Goal: Information Seeking & Learning: Check status

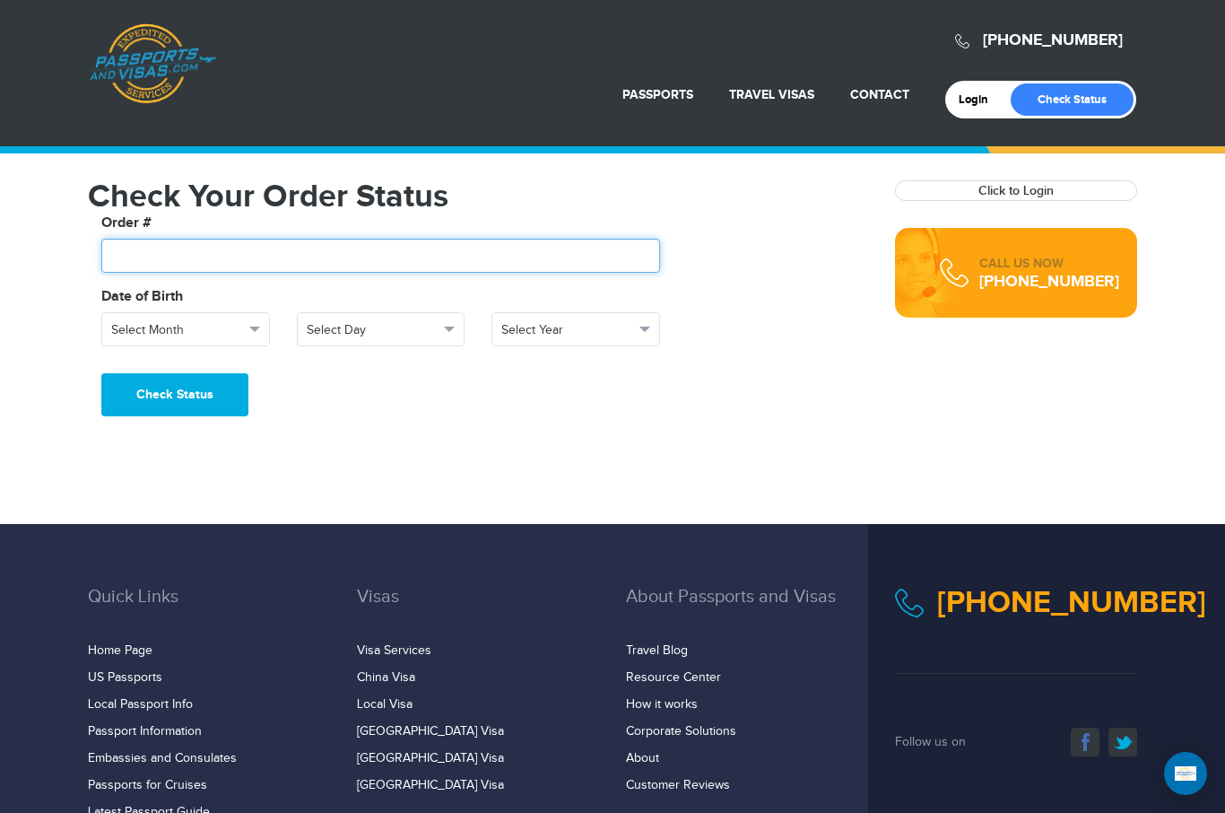
click at [235, 268] on input "text" at bounding box center [380, 256] width 559 height 34
type input "**********"
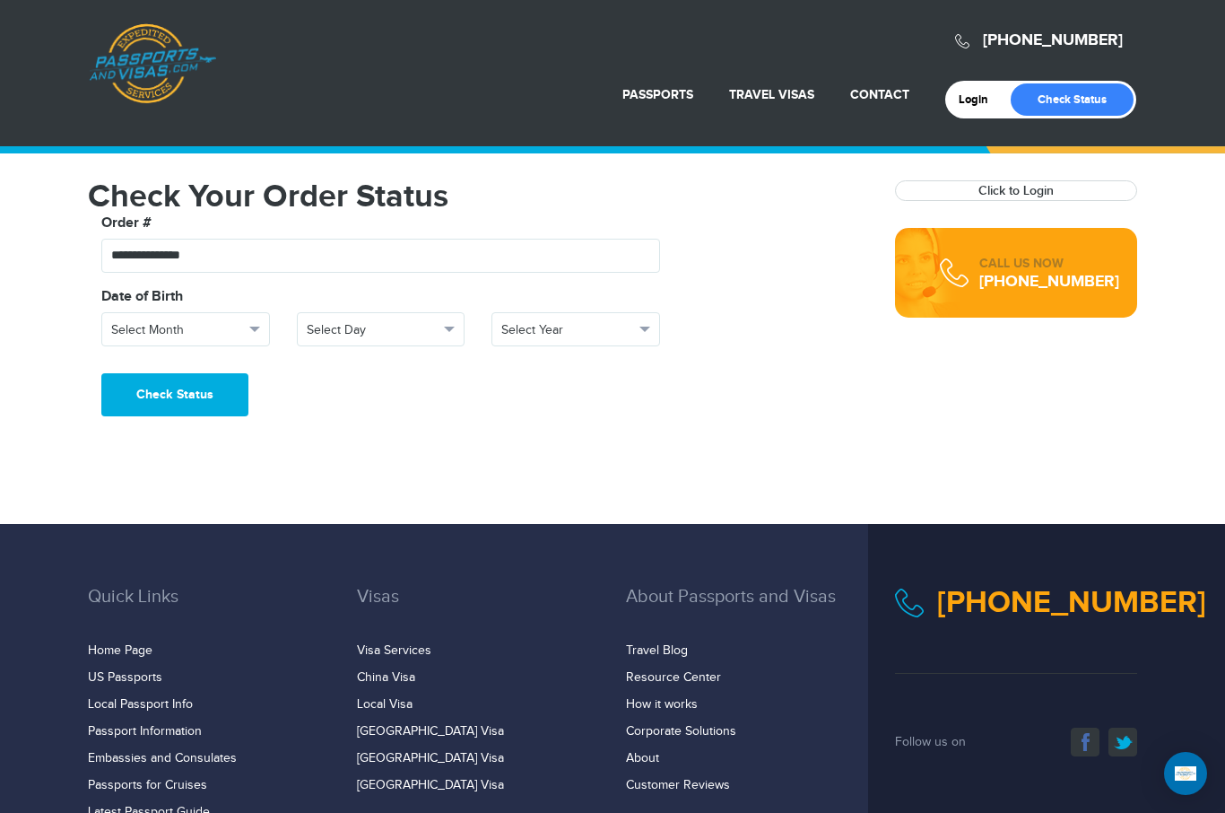
click at [246, 335] on button "Select Month" at bounding box center [185, 329] width 169 height 34
click at [175, 522] on link "September" at bounding box center [185, 523] width 167 height 25
click at [397, 335] on span "Select Day" at bounding box center [373, 330] width 133 height 18
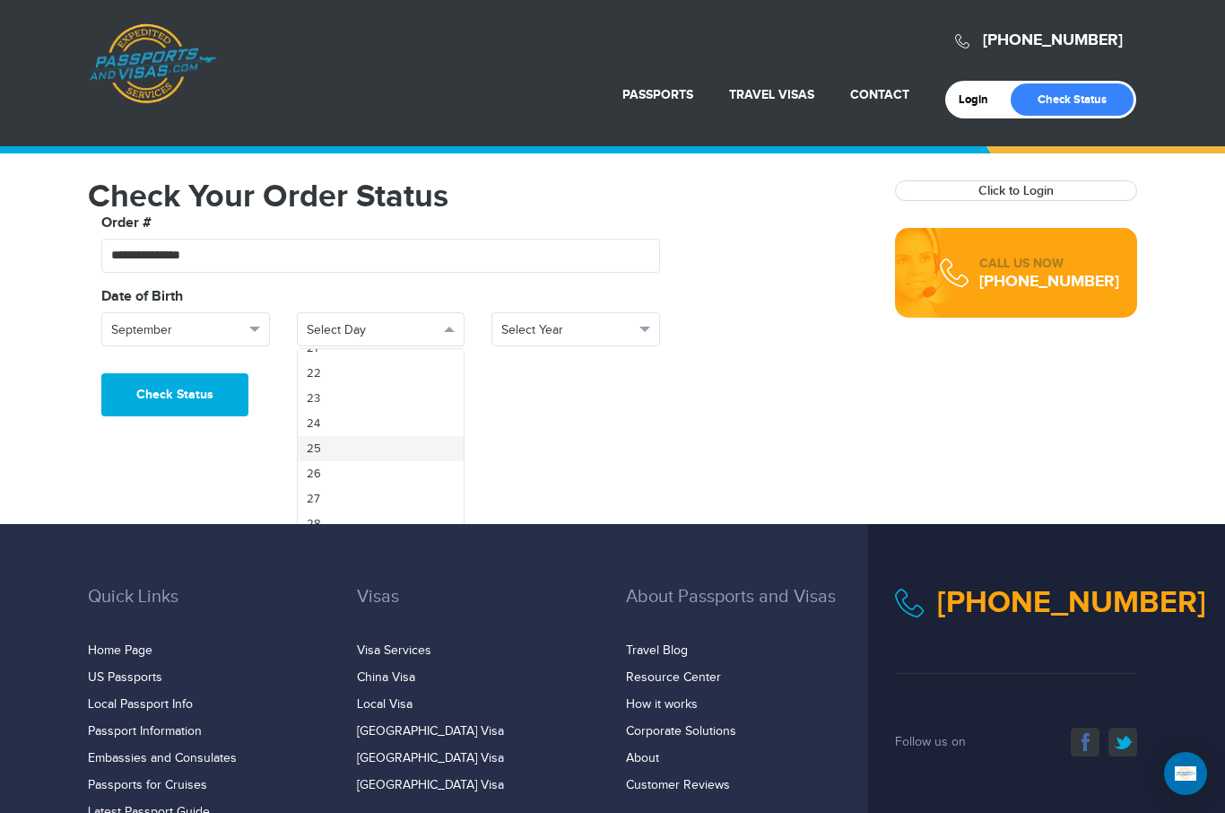
click at [376, 451] on link "25" at bounding box center [381, 448] width 167 height 25
click at [592, 340] on button "Select Year" at bounding box center [576, 329] width 169 height 34
click at [552, 468] on link "1949" at bounding box center [575, 464] width 167 height 25
click at [208, 398] on button "Check Status" at bounding box center [174, 394] width 147 height 43
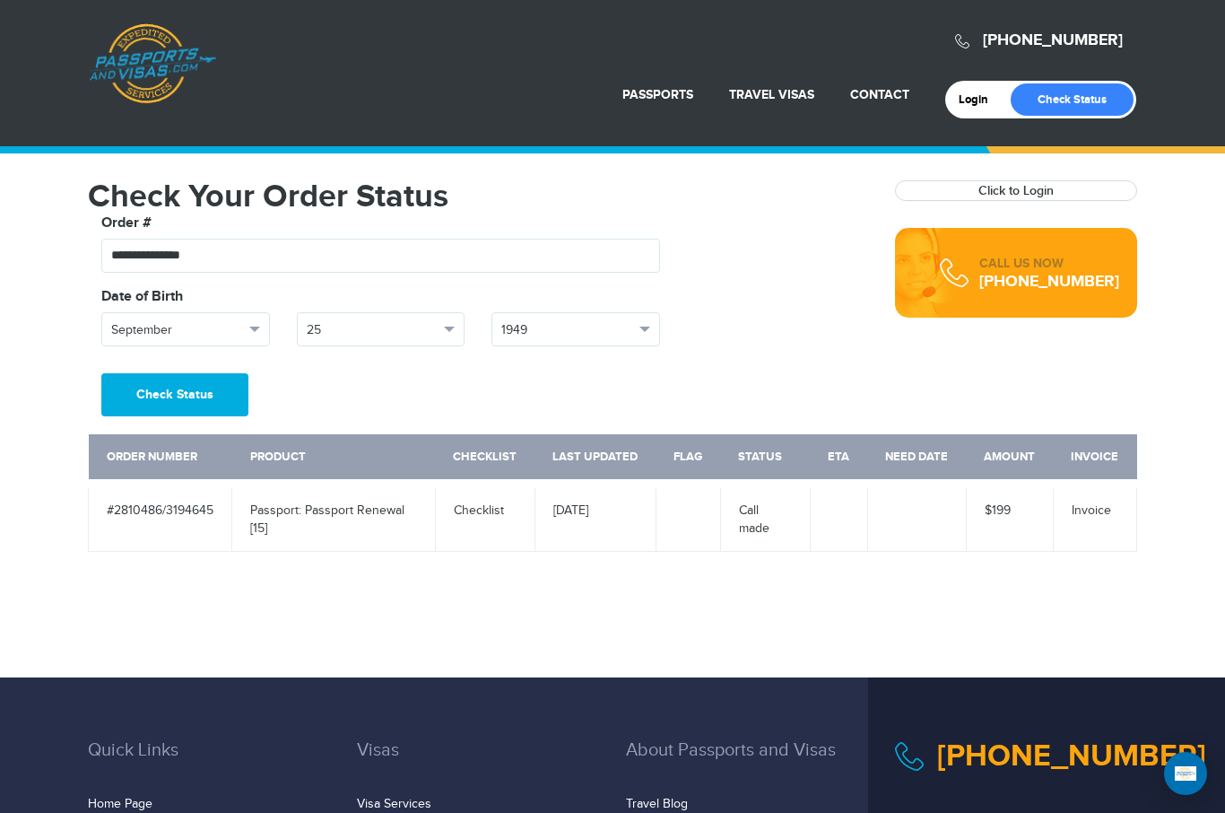
click at [320, 517] on td "Passport: Passport Renewal [15]" at bounding box center [334, 517] width 204 height 68
click at [295, 509] on td "Passport: Passport Renewal [15]" at bounding box center [334, 517] width 204 height 68
click at [307, 513] on td "Passport: Passport Renewal [15]" at bounding box center [334, 517] width 204 height 68
click at [318, 507] on td "Passport: Passport Renewal [15]" at bounding box center [334, 517] width 204 height 68
click at [766, 537] on td "Call made" at bounding box center [765, 517] width 90 height 68
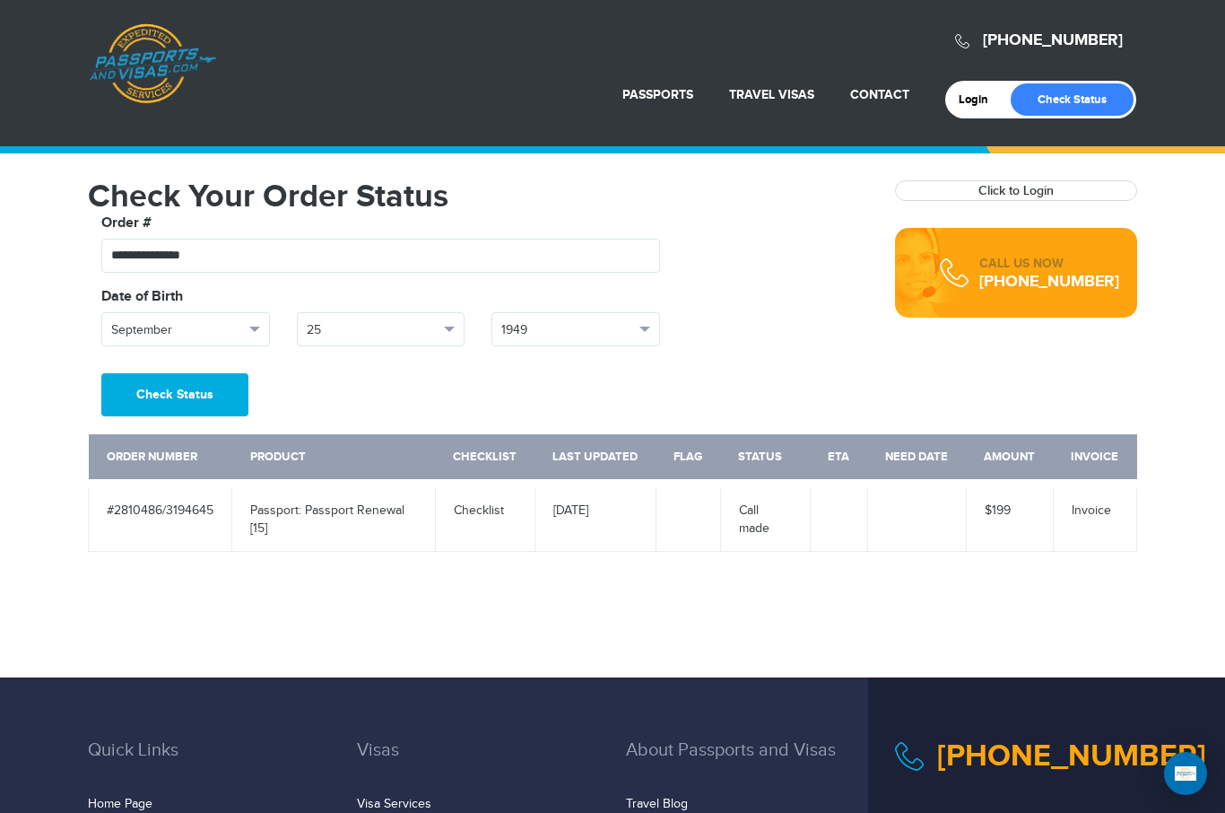
click at [1007, 522] on td "$199" at bounding box center [1009, 517] width 87 height 68
click at [1000, 518] on td "$199" at bounding box center [1009, 517] width 87 height 68
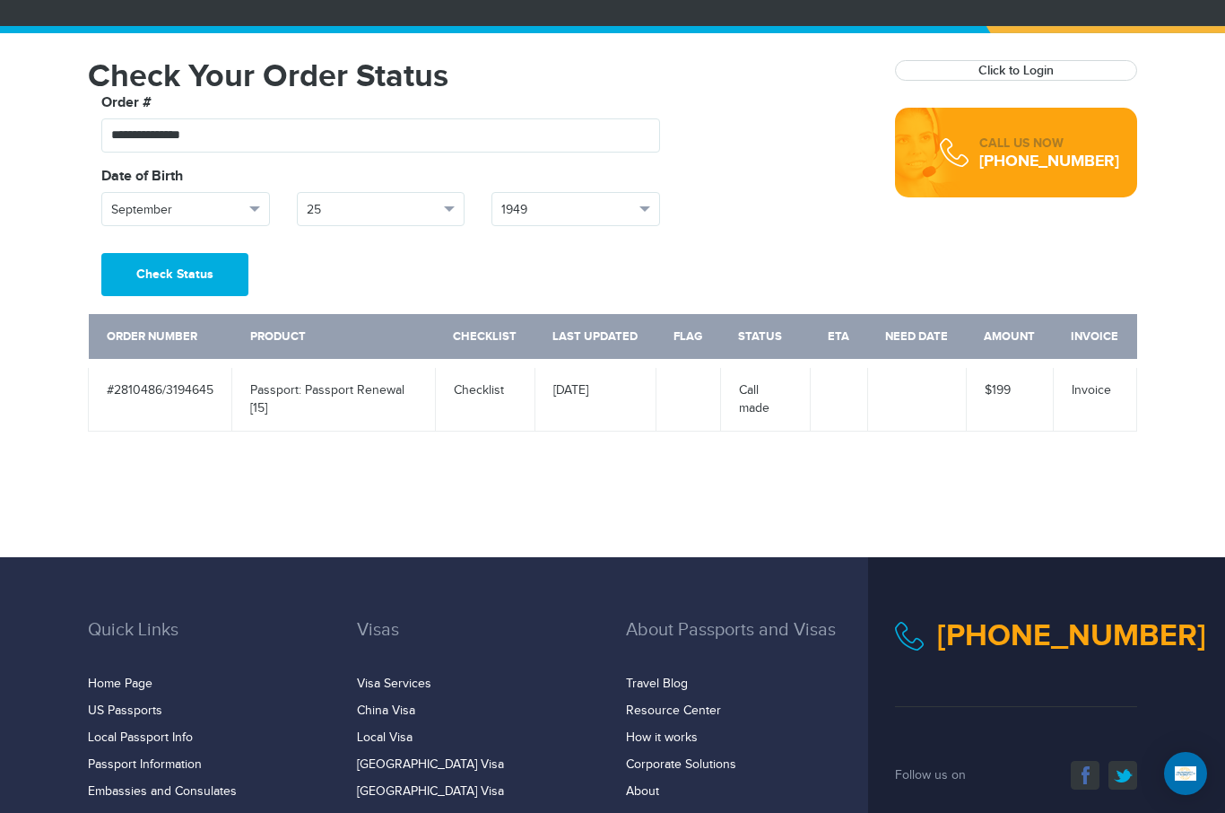
scroll to position [119, 0]
click at [196, 274] on button "Check Status" at bounding box center [174, 275] width 147 height 43
